Goal: Download file/media

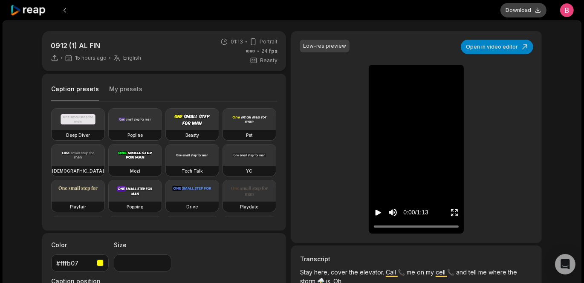
click at [518, 15] on button "Download" at bounding box center [523, 10] width 46 height 14
click at [379, 216] on icon "Play video" at bounding box center [378, 213] width 6 height 6
click at [378, 217] on icon "Pause video" at bounding box center [378, 212] width 9 height 9
click at [355, 124] on div "Low-res preview Open in video editor Stay here, cover the elevator 📞 Call me on…" at bounding box center [416, 137] width 251 height 212
click at [322, 192] on div "Low-res preview Open in video editor Stay here, cover the elevator 📞 Call me on…" at bounding box center [416, 211] width 251 height 360
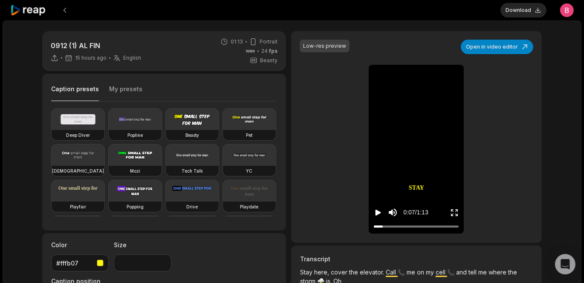
scroll to position [217, 0]
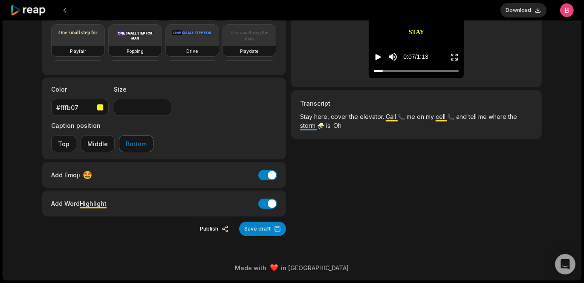
click at [288, 153] on div "0912 (1) AL FIN 15 hours ago English en 01:13 Portrait 24 fps Beasty Caption pr…" at bounding box center [292, 56] width 516 height 360
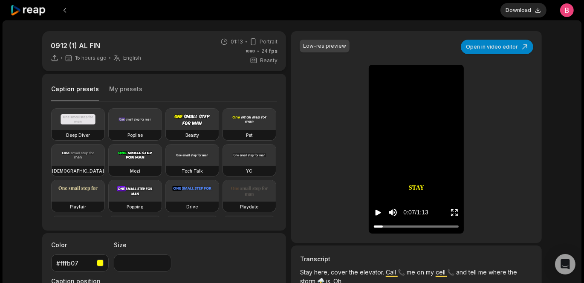
click at [332, 49] on div "Low-res preview" at bounding box center [324, 46] width 43 height 8
click at [335, 50] on div "Low-res preview" at bounding box center [324, 46] width 43 height 8
click at [292, 161] on div "Low-res preview Open in video editor Stay here, cover the elevator 📞 Call me on…" at bounding box center [416, 137] width 251 height 212
click at [290, 174] on div "0912 (1) AL FIN 15 hours ago English en 01:13 Portrait 24 fps Beasty Caption pr…" at bounding box center [292, 211] width 516 height 360
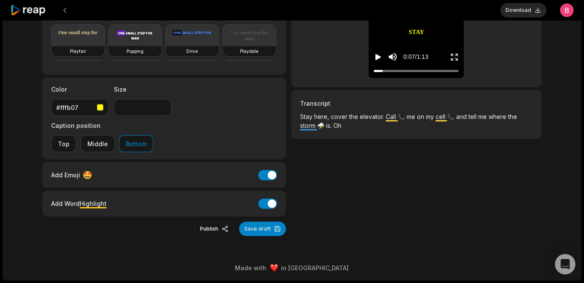
scroll to position [155, 0]
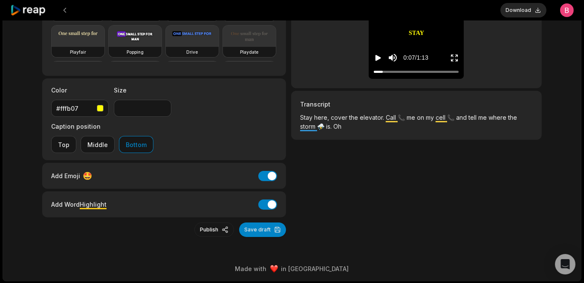
click at [317, 130] on span "storm" at bounding box center [308, 126] width 17 height 7
click at [383, 138] on p "Stay here, cover the elevator. Call 📞 me on my cell 📞 and tell me where the sto…" at bounding box center [416, 125] width 233 height 25
click at [435, 138] on p "Stay here, cover the elevator. Call 📞 me on my cell 📞 and tell me where the sto…" at bounding box center [416, 125] width 233 height 25
click at [290, 148] on div "0912 (1) AL FIN 15 hours ago English en 01:13 Portrait 24 fps Beasty Caption pr…" at bounding box center [292, 56] width 516 height 360
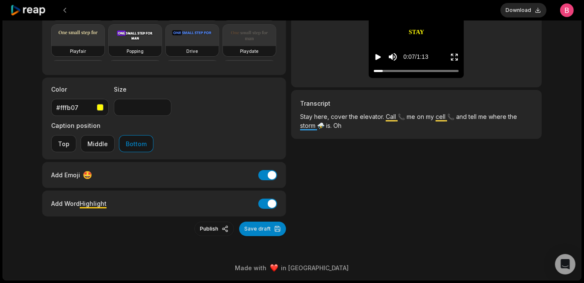
scroll to position [0, 0]
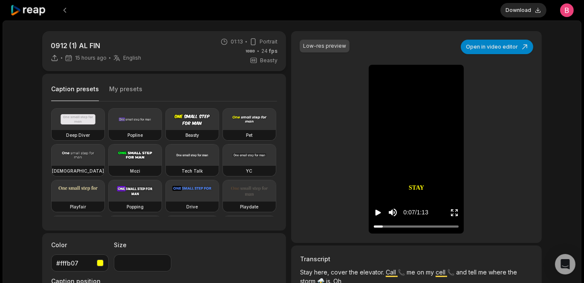
click at [285, 39] on div "0912 (1) AL FIN 15 hours ago English en 01:13 Portrait 24 fps Beasty Caption pr…" at bounding box center [164, 211] width 244 height 360
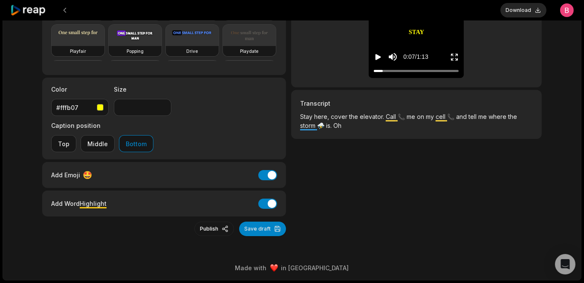
click at [291, 129] on div "0912 (1) AL FIN 15 hours ago English en 01:13 Portrait 24 fps Beasty Caption pr…" at bounding box center [292, 56] width 516 height 360
